Goal: Communication & Community: Answer question/provide support

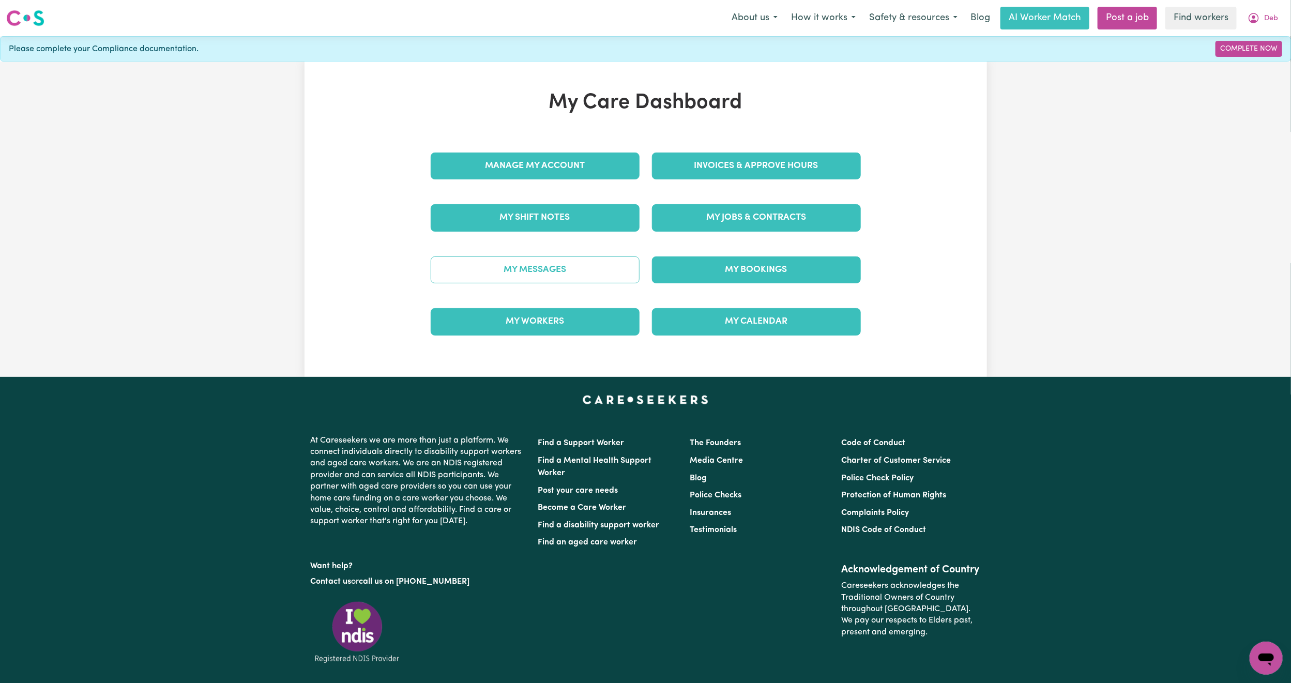
click at [538, 265] on link "My Messages" at bounding box center [535, 269] width 209 height 27
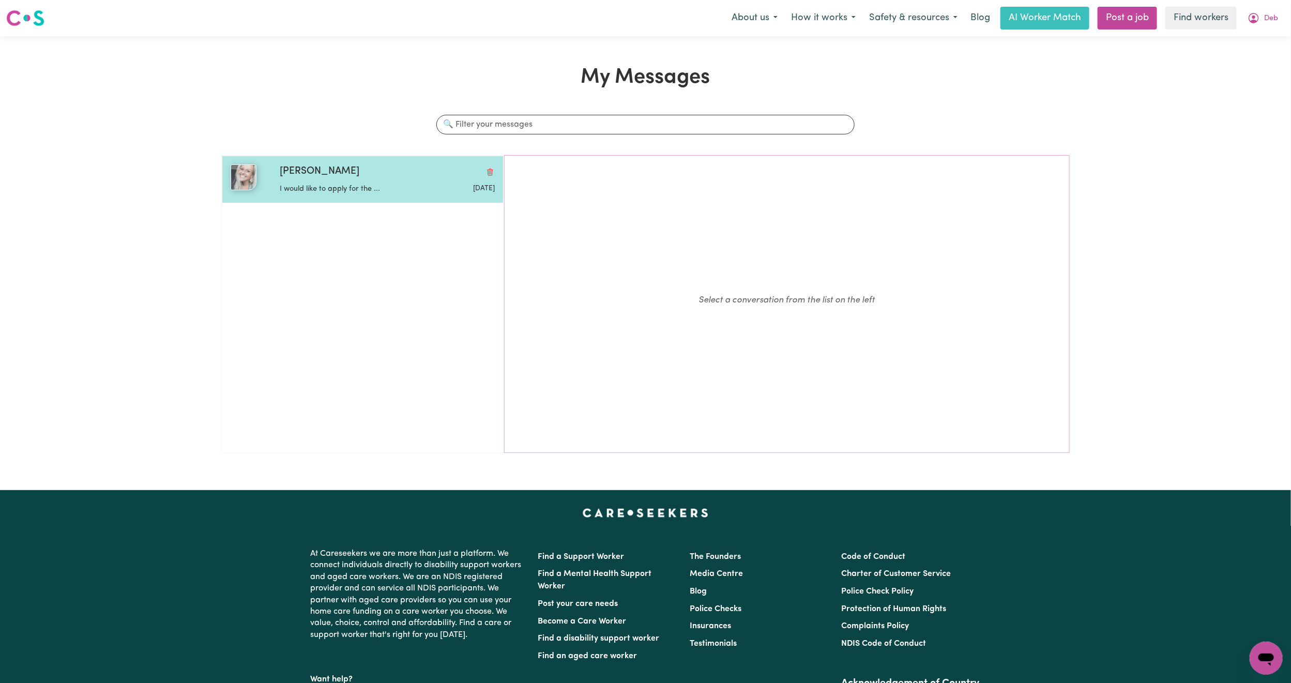
click at [365, 188] on p "I would like to apply for the ..." at bounding box center [351, 188] width 143 height 11
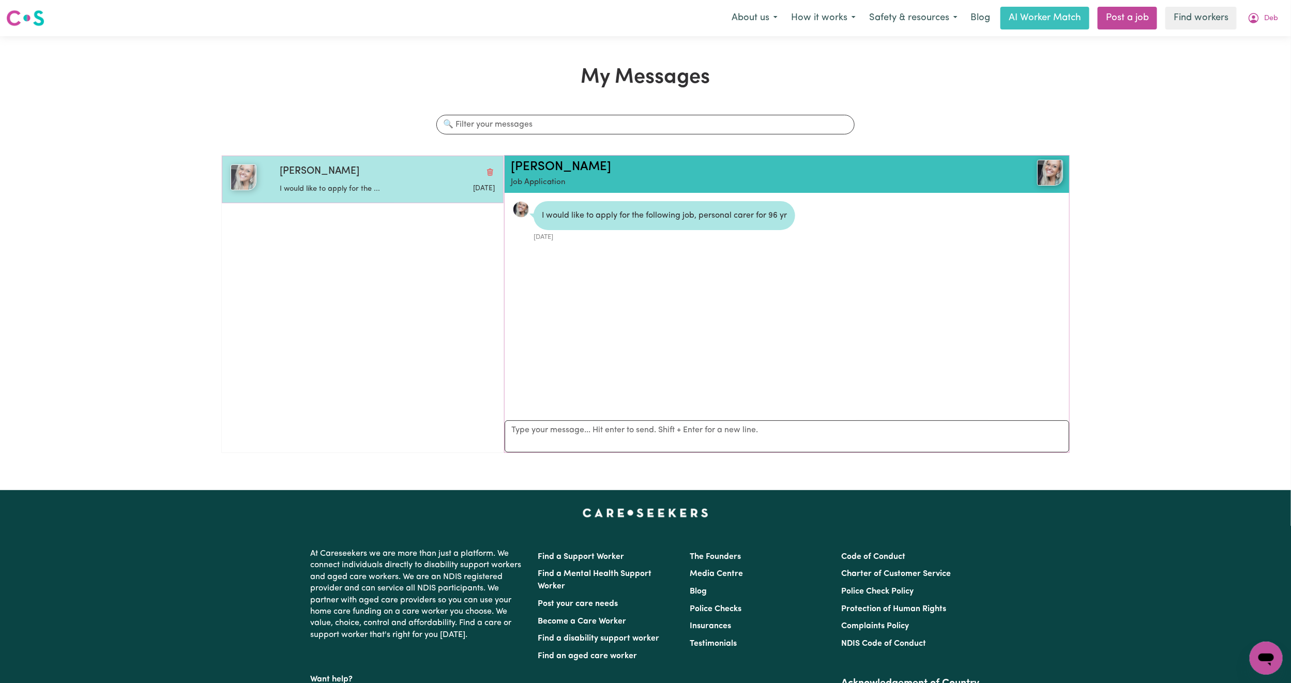
scroll to position [7, 0]
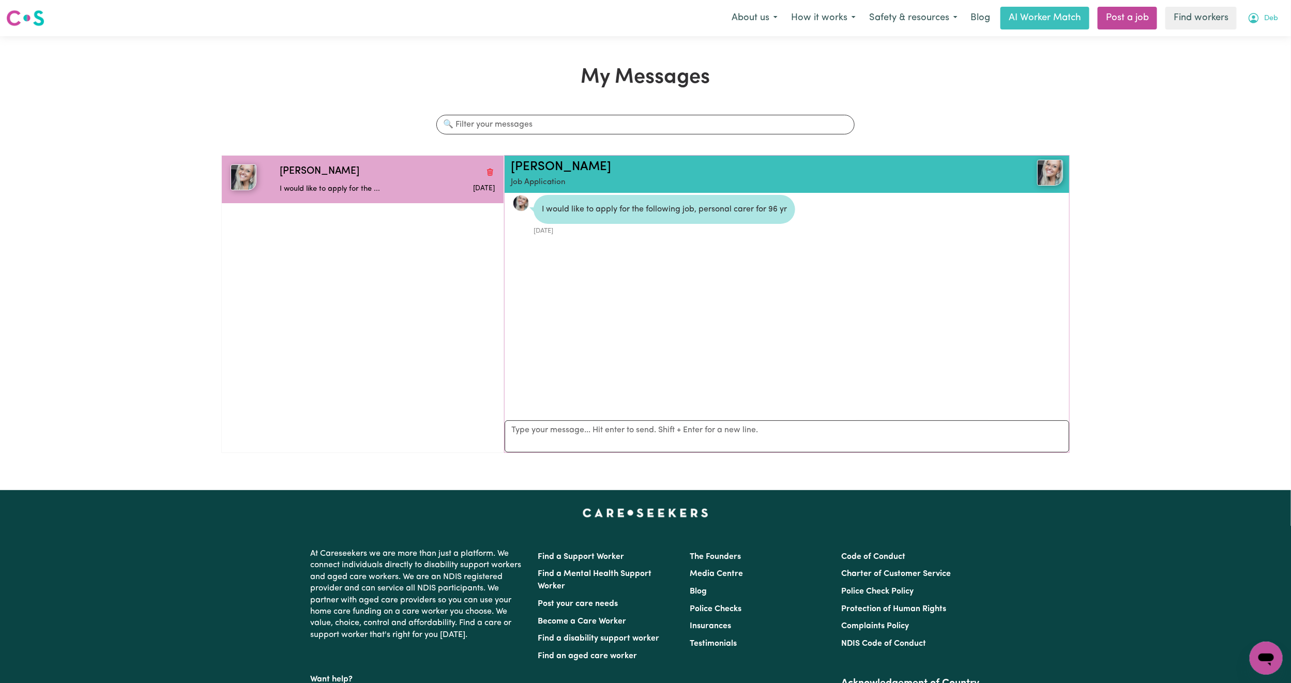
click at [1278, 19] on button "Deb" at bounding box center [1263, 18] width 44 height 22
click at [1251, 60] on link "Logout" at bounding box center [1243, 60] width 82 height 20
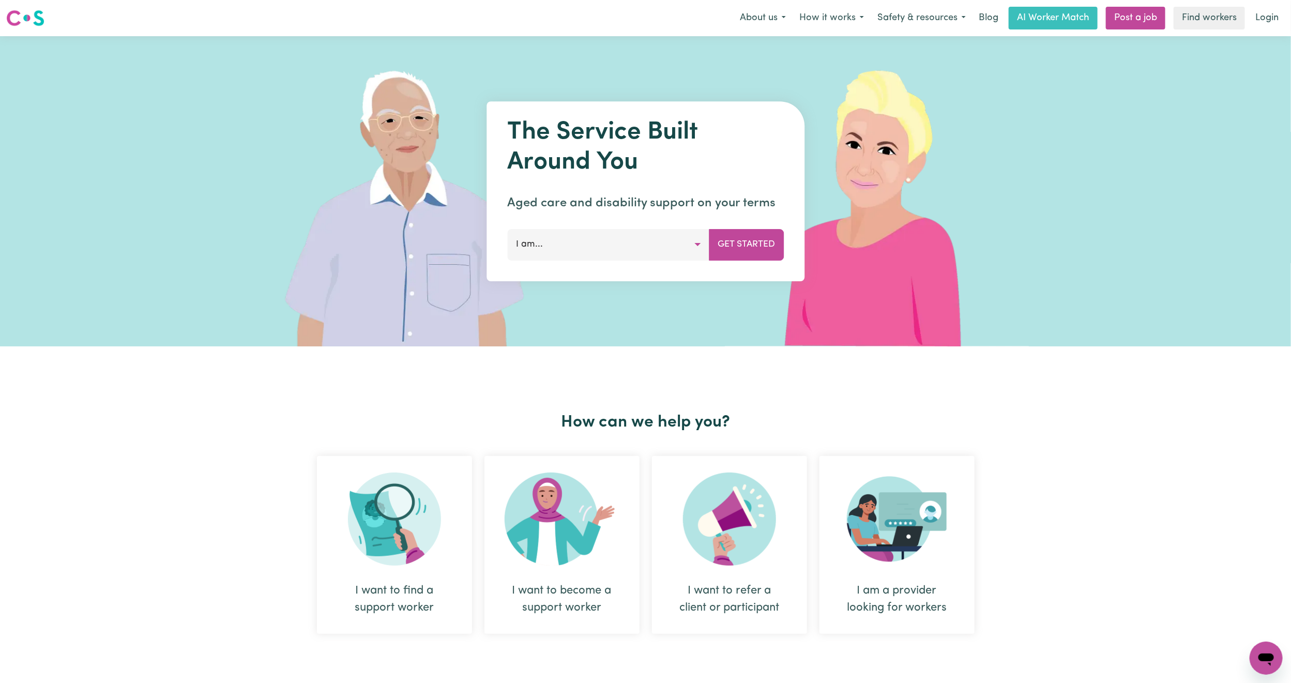
click at [1272, 31] on nav "Menu About us How it works Safety & resources Blog AI Worker Match Post a job F…" at bounding box center [645, 18] width 1291 height 36
click at [1269, 9] on link "Login" at bounding box center [1267, 18] width 36 height 23
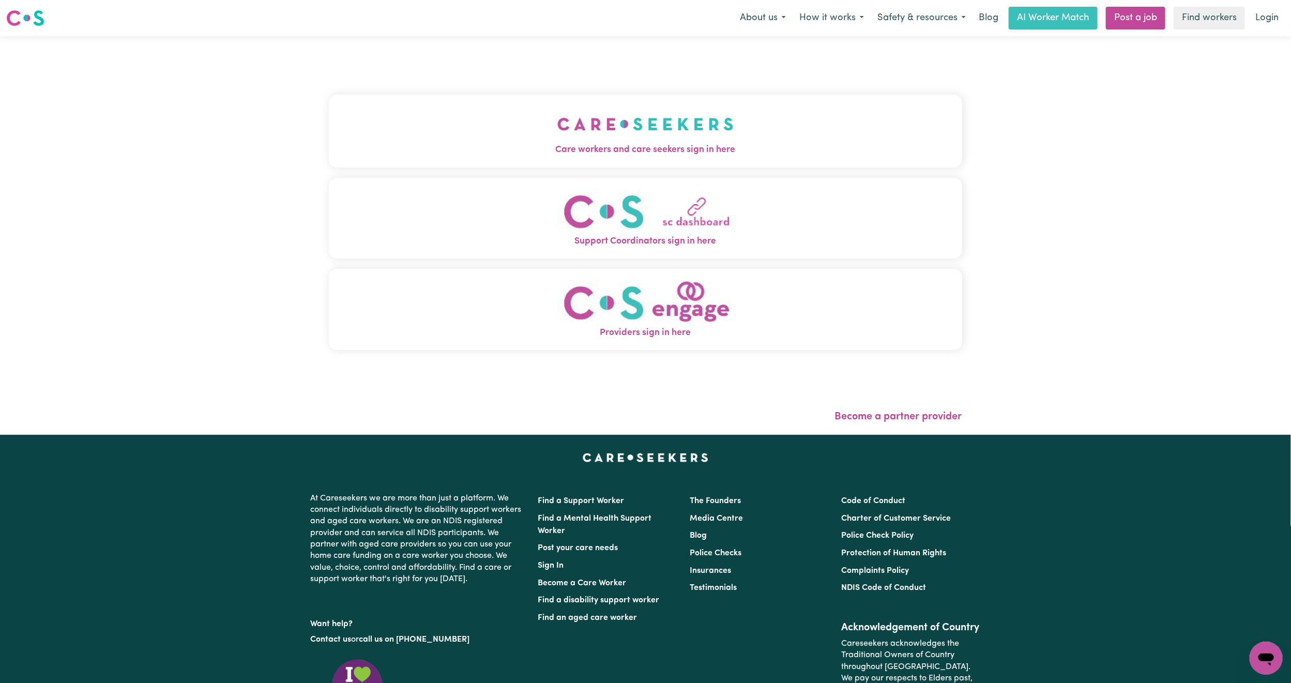
click at [721, 90] on div "Care workers and care seekers sign in here Support Coordinators sign in here Pr…" at bounding box center [645, 228] width 633 height 342
click at [714, 123] on img "Care workers and care seekers sign in here" at bounding box center [645, 124] width 176 height 38
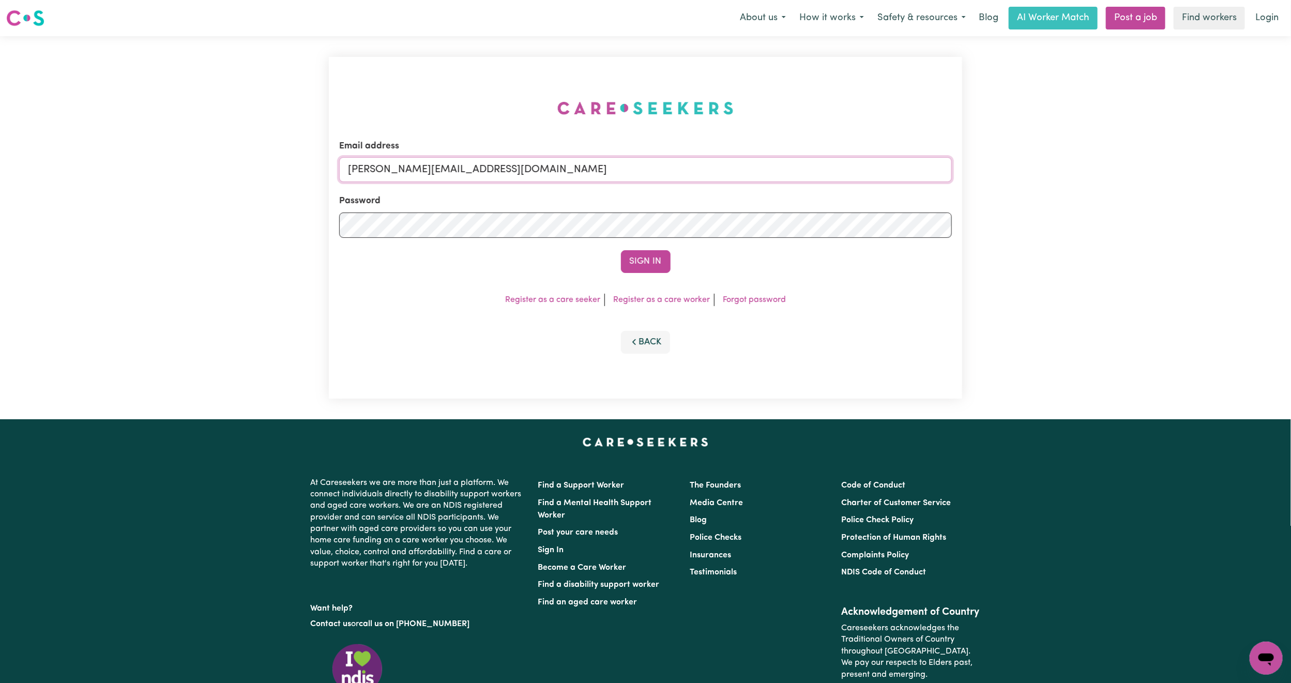
drag, startPoint x: 445, startPoint y: 171, endPoint x: 445, endPoint y: 177, distance: 6.2
click at [445, 171] on input "[PERSON_NAME][EMAIL_ADDRESS][DOMAIN_NAME]" at bounding box center [645, 169] width 613 height 25
click at [660, 226] on form "Email address [EMAIL_ADDRESS][PERSON_NAME][DOMAIN_NAME] Password Sign In" at bounding box center [645, 206] width 613 height 133
click at [652, 261] on button "Sign In" at bounding box center [646, 261] width 50 height 23
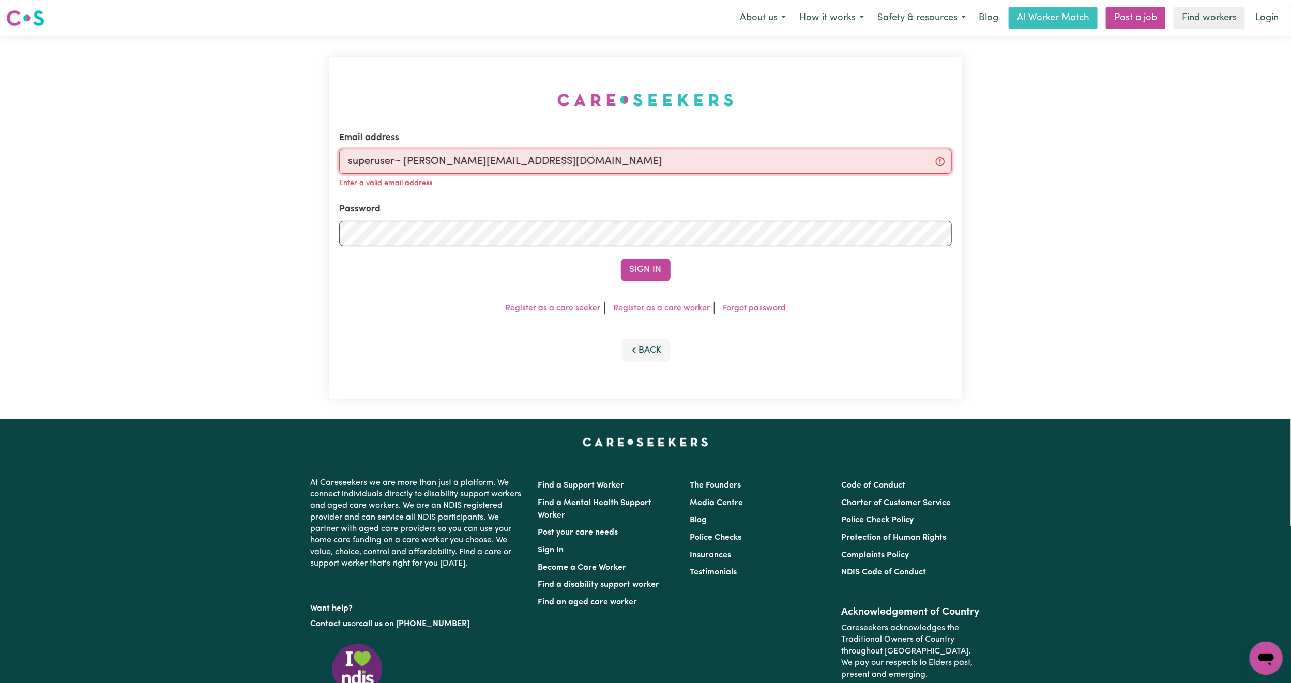
click at [406, 163] on input "superuser~ [PERSON_NAME][EMAIL_ADDRESS][DOMAIN_NAME]" at bounding box center [645, 161] width 613 height 25
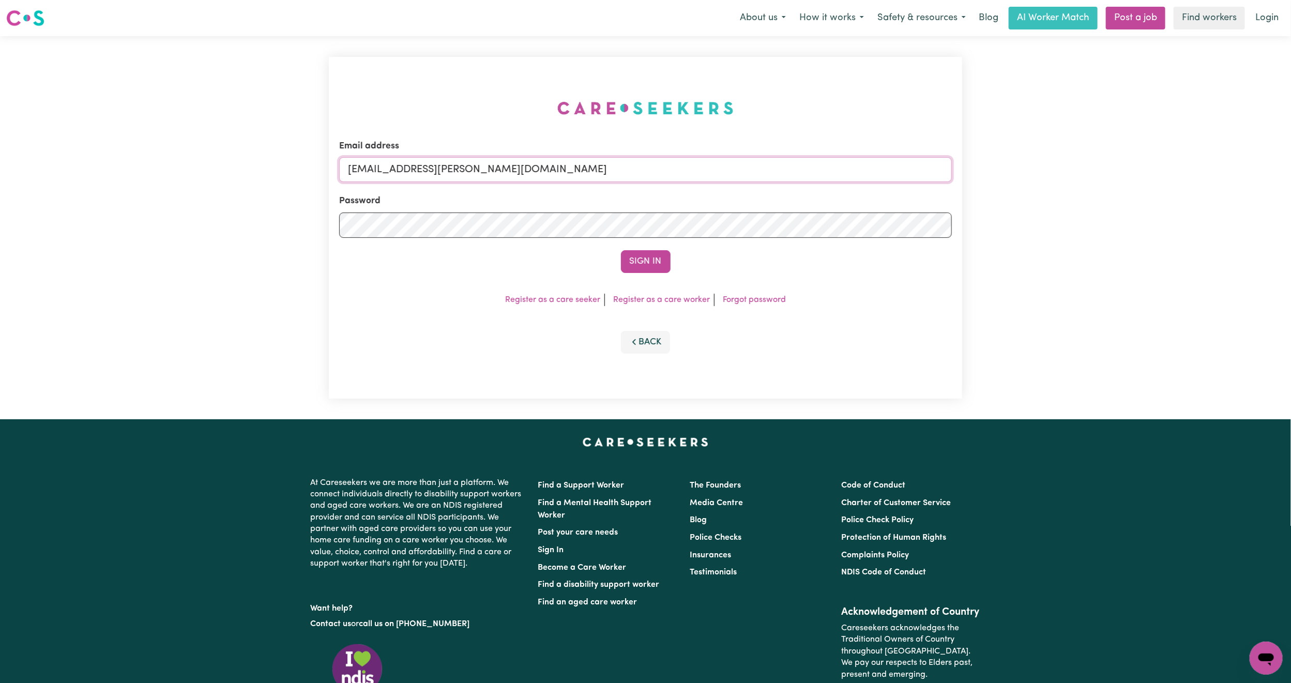
type input "[EMAIL_ADDRESS][PERSON_NAME][DOMAIN_NAME]"
click at [621, 250] on button "Sign In" at bounding box center [646, 261] width 50 height 23
